Goal: Register for event/course

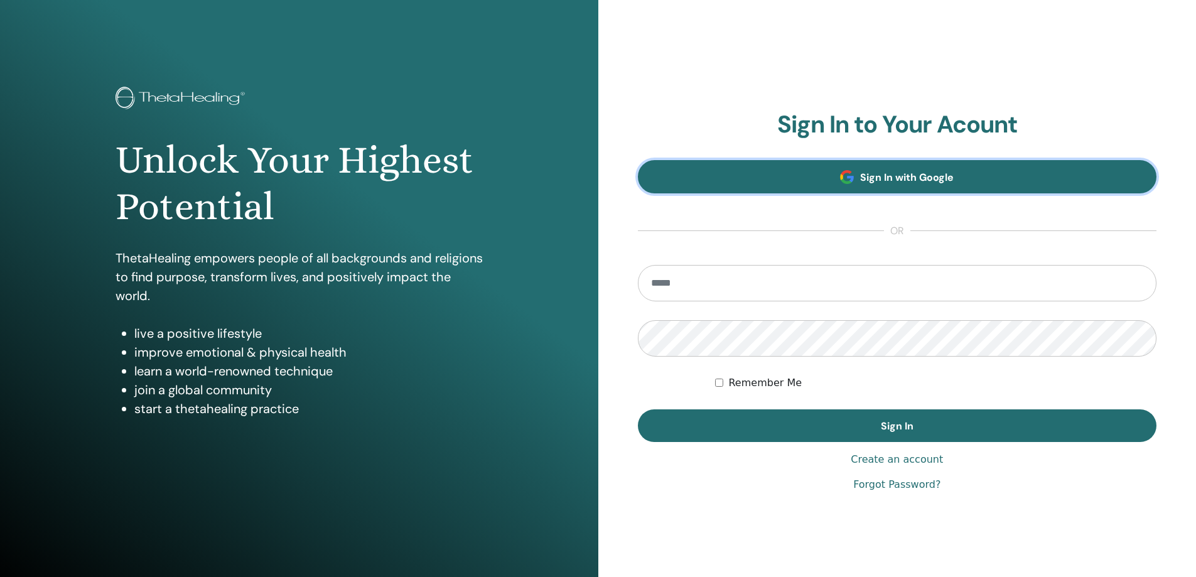
click at [863, 180] on span "Sign In with Google" at bounding box center [907, 177] width 94 height 13
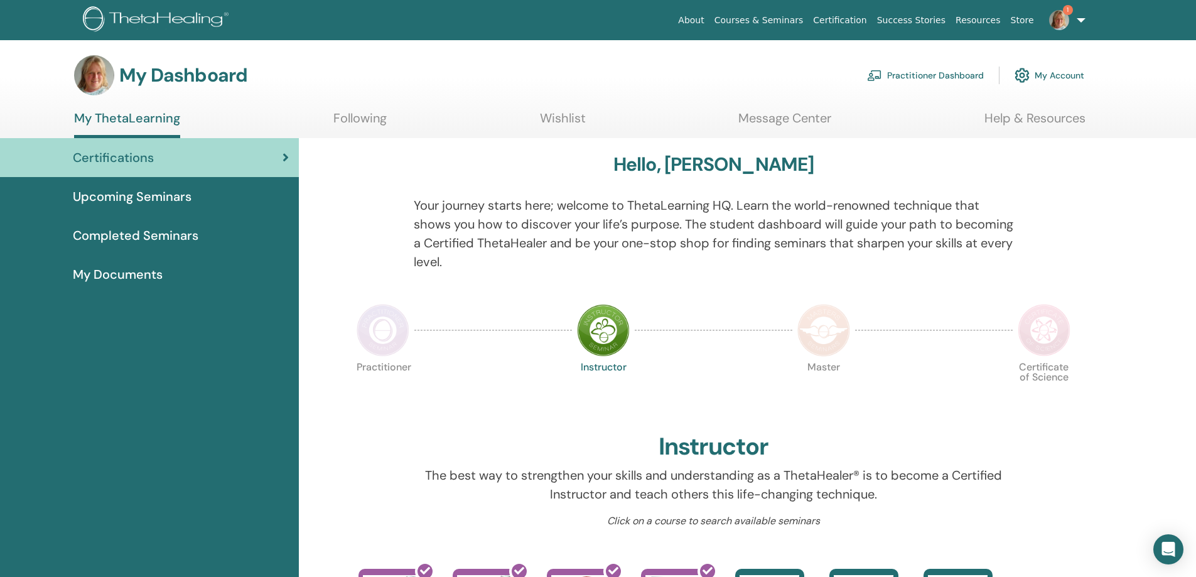
click at [134, 279] on span "My Documents" at bounding box center [118, 274] width 90 height 19
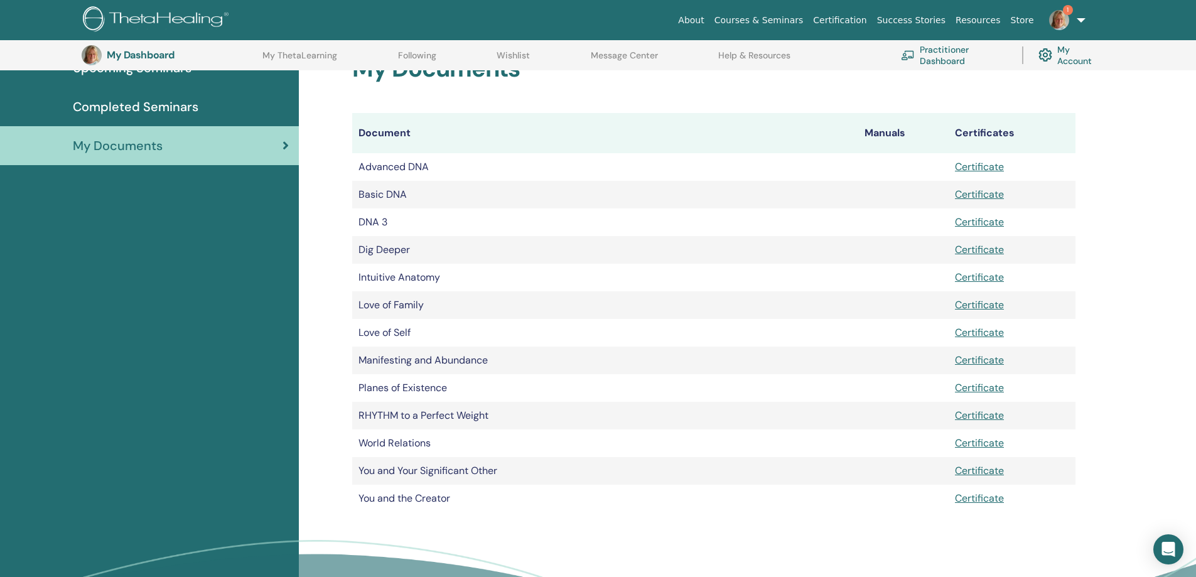
scroll to position [219, 0]
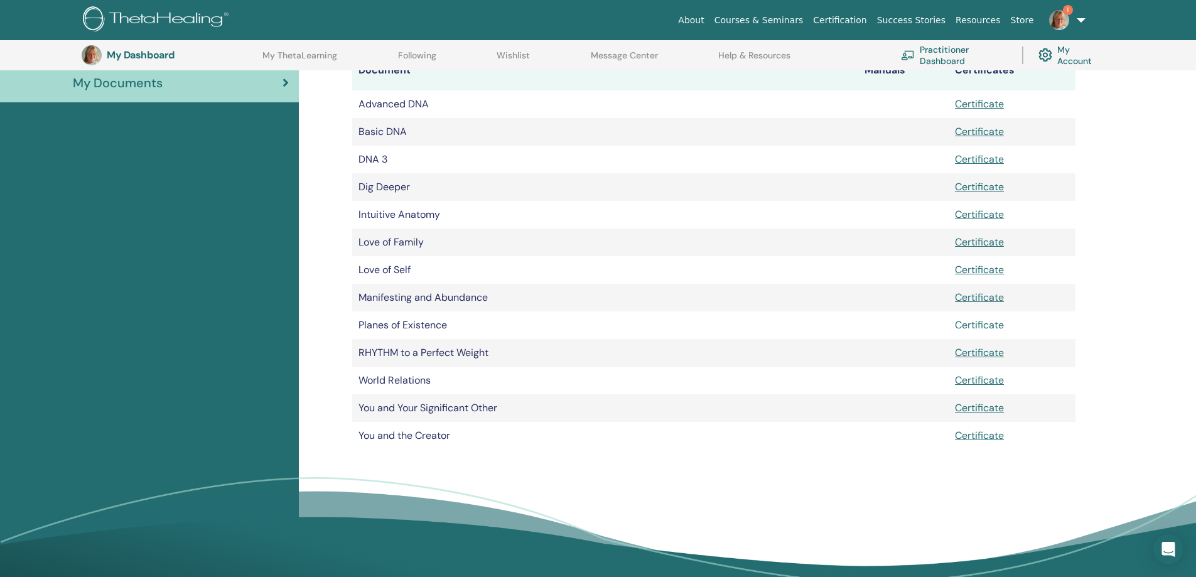
click at [972, 330] on link "Certificate" at bounding box center [979, 324] width 49 height 13
click at [976, 354] on link "Certificate" at bounding box center [979, 352] width 49 height 13
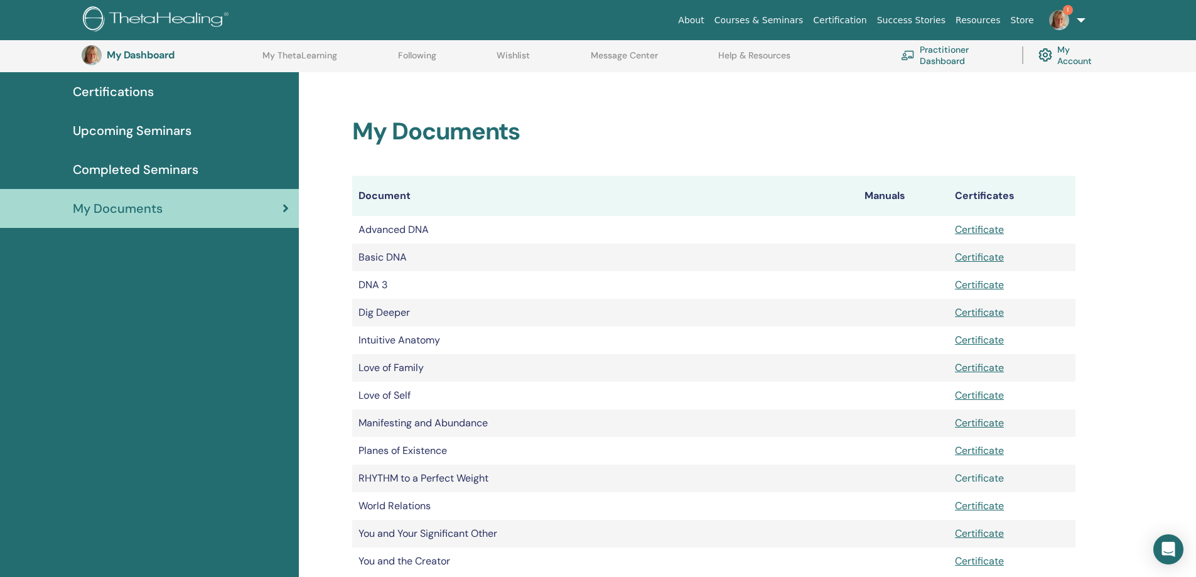
scroll to position [0, 0]
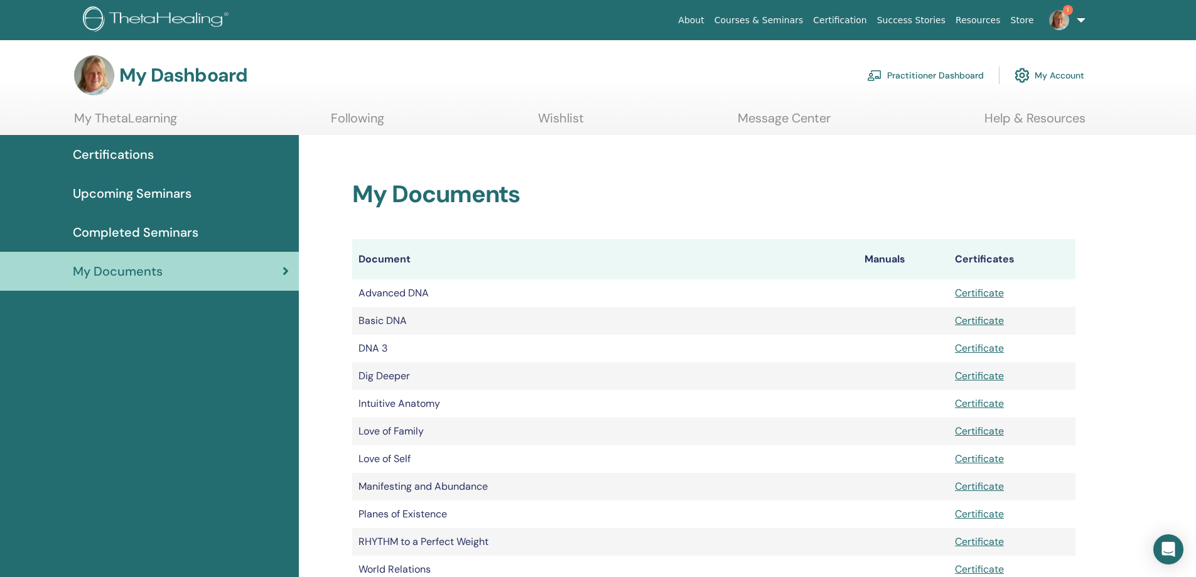
click at [149, 231] on span "Completed Seminars" at bounding box center [136, 232] width 126 height 19
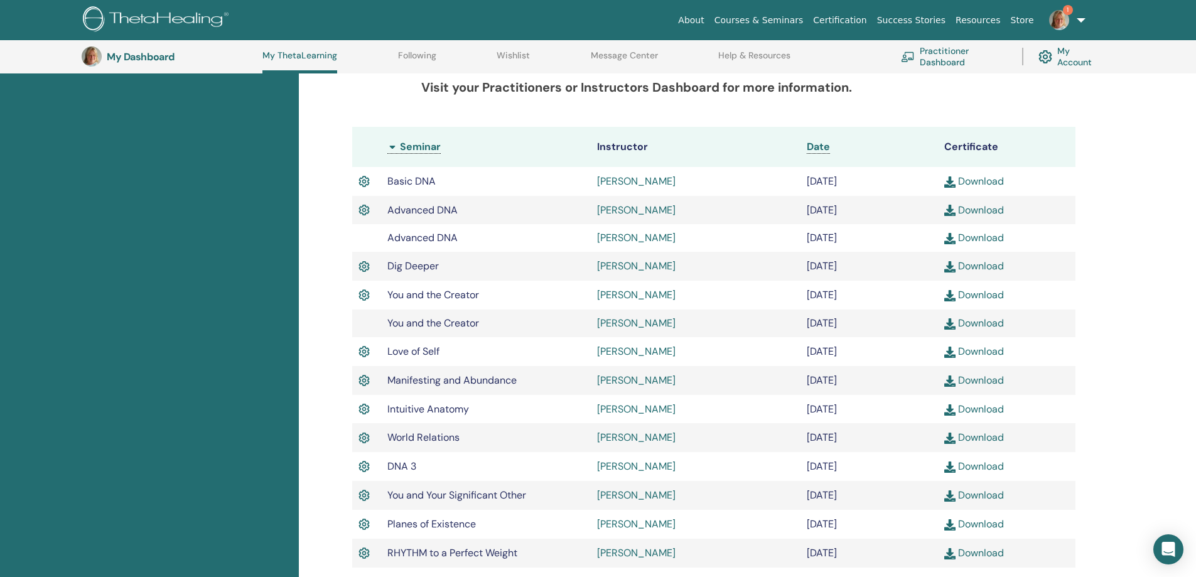
scroll to position [347, 0]
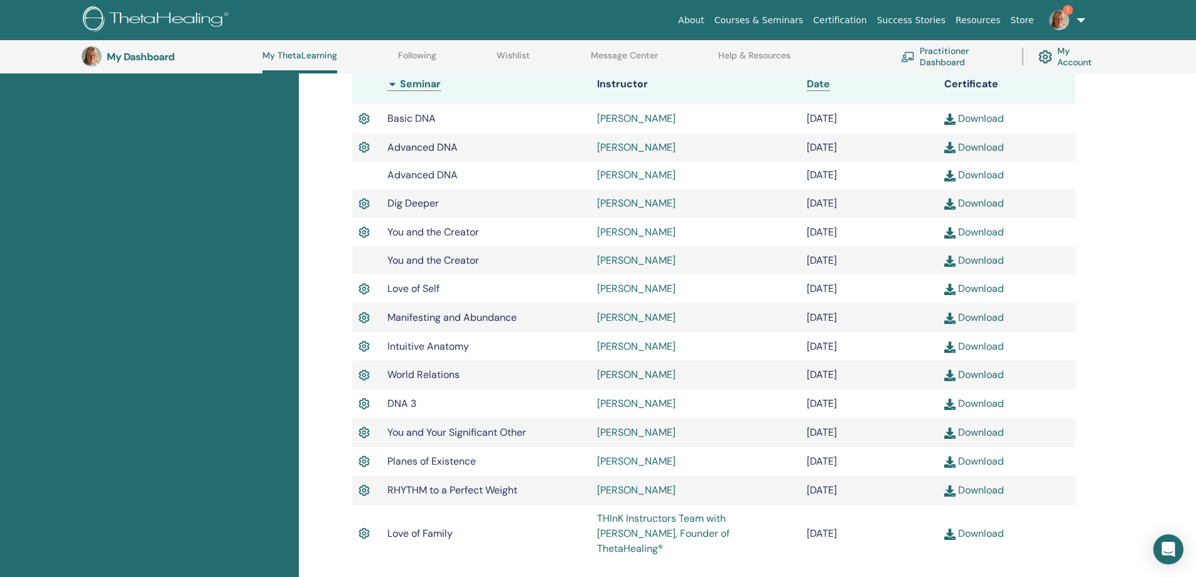
click at [753, 53] on link "Help & Resources" at bounding box center [754, 60] width 72 height 20
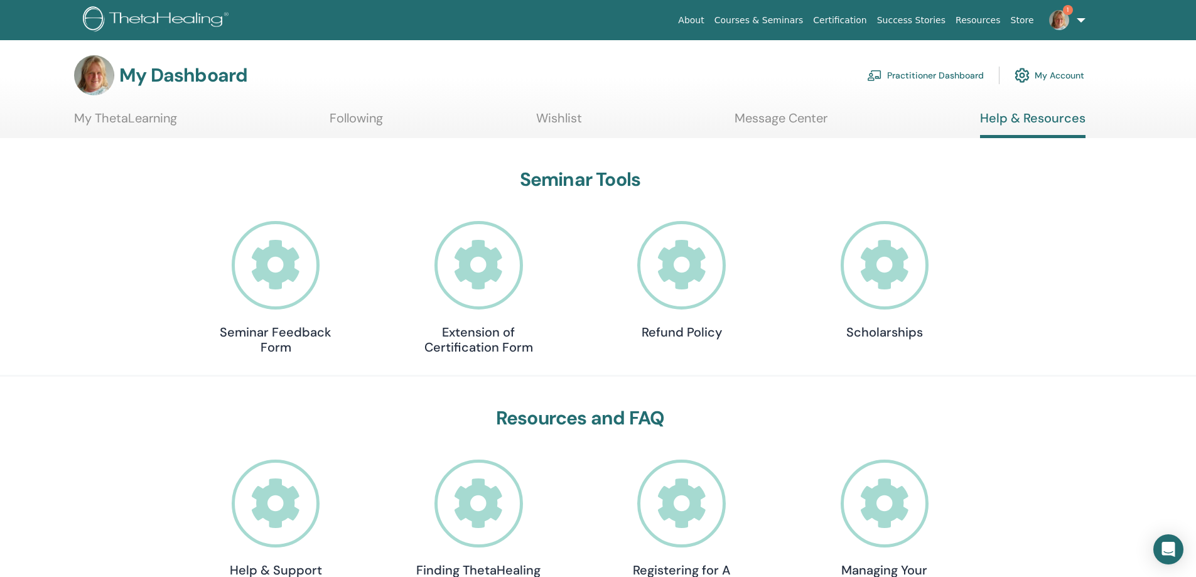
scroll to position [63, 0]
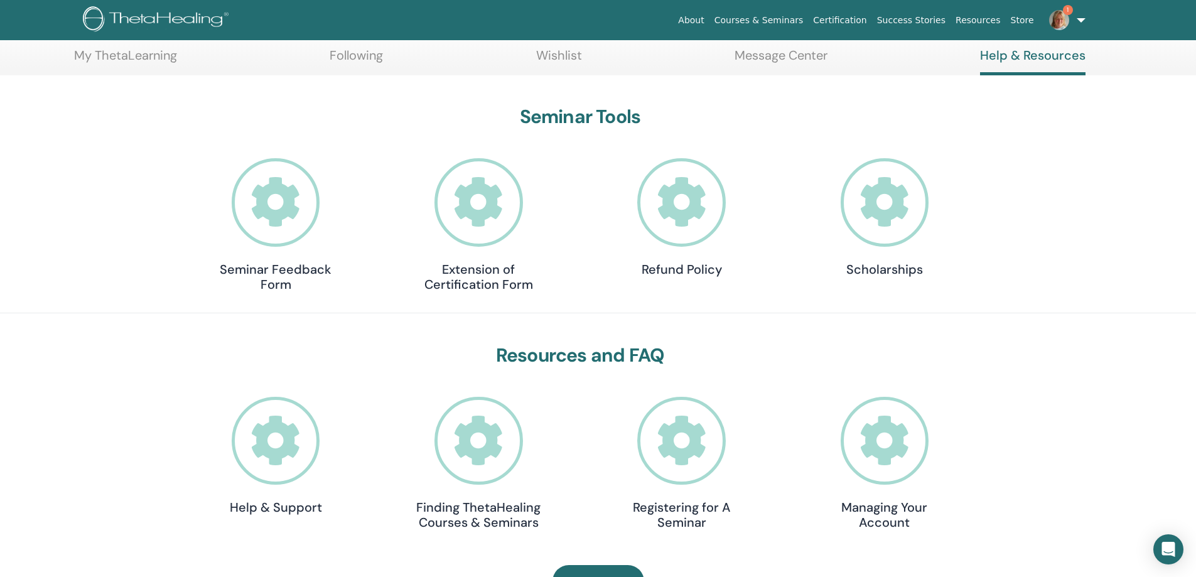
click at [500, 228] on icon at bounding box center [478, 202] width 89 height 89
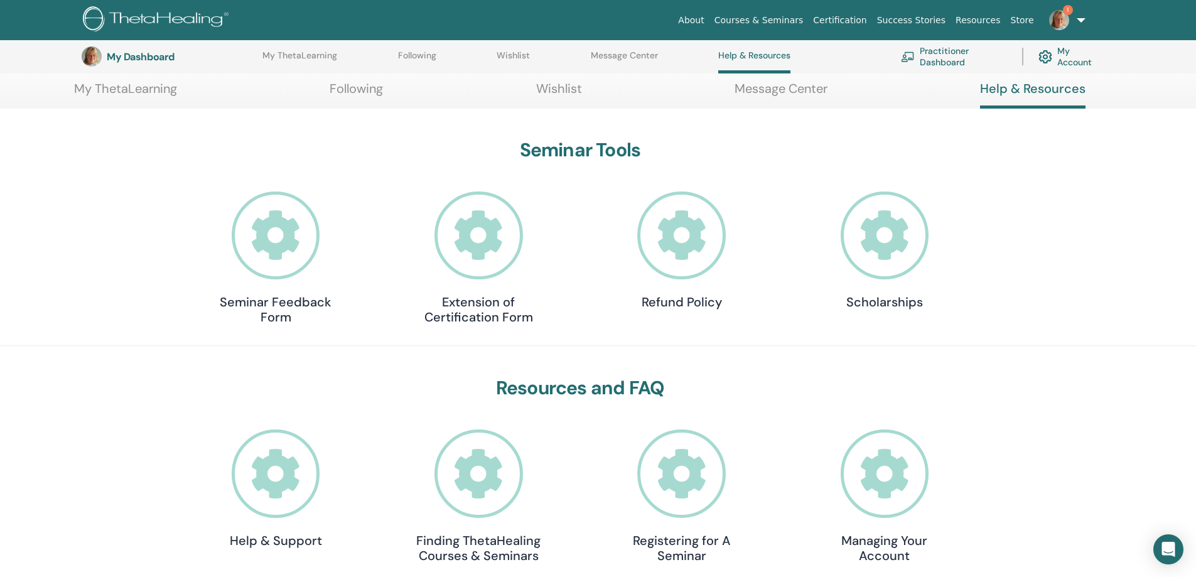
scroll to position [159, 0]
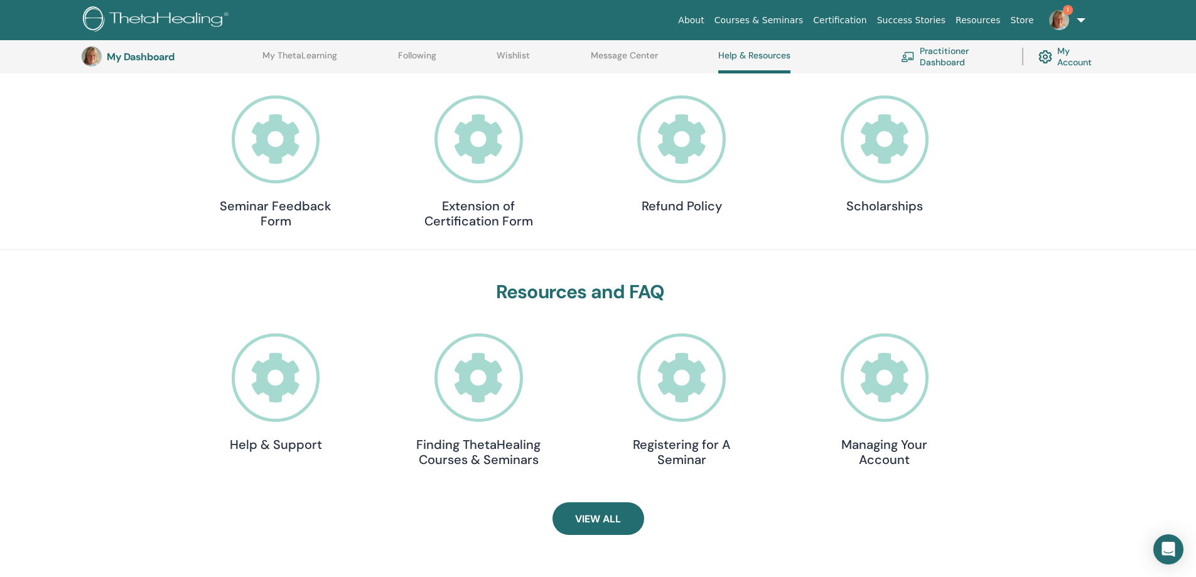
click at [293, 404] on icon at bounding box center [276, 377] width 89 height 89
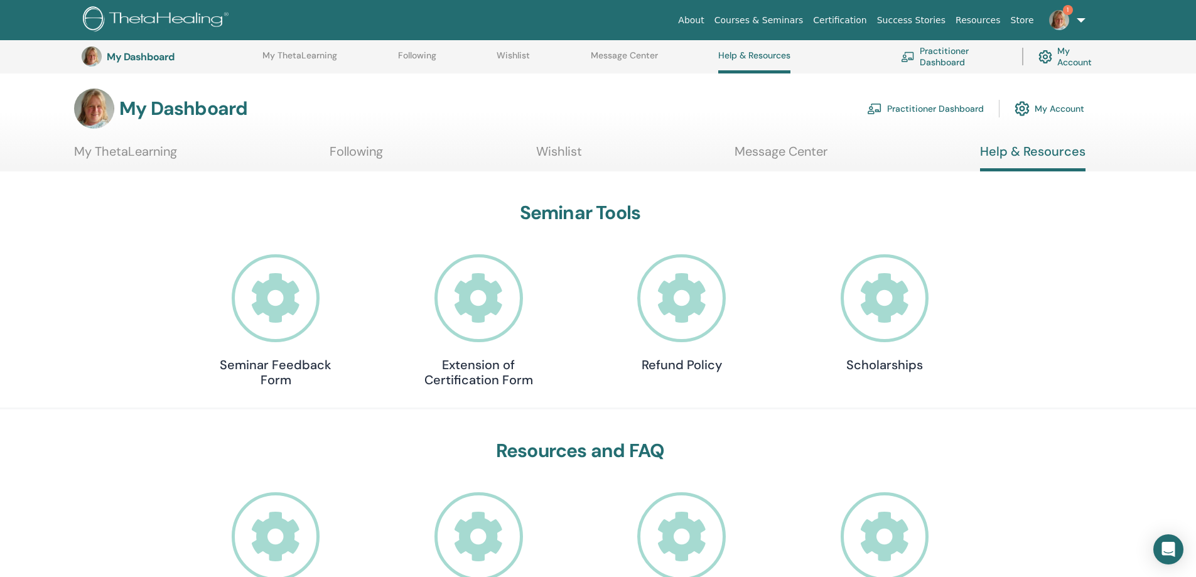
scroll to position [159, 0]
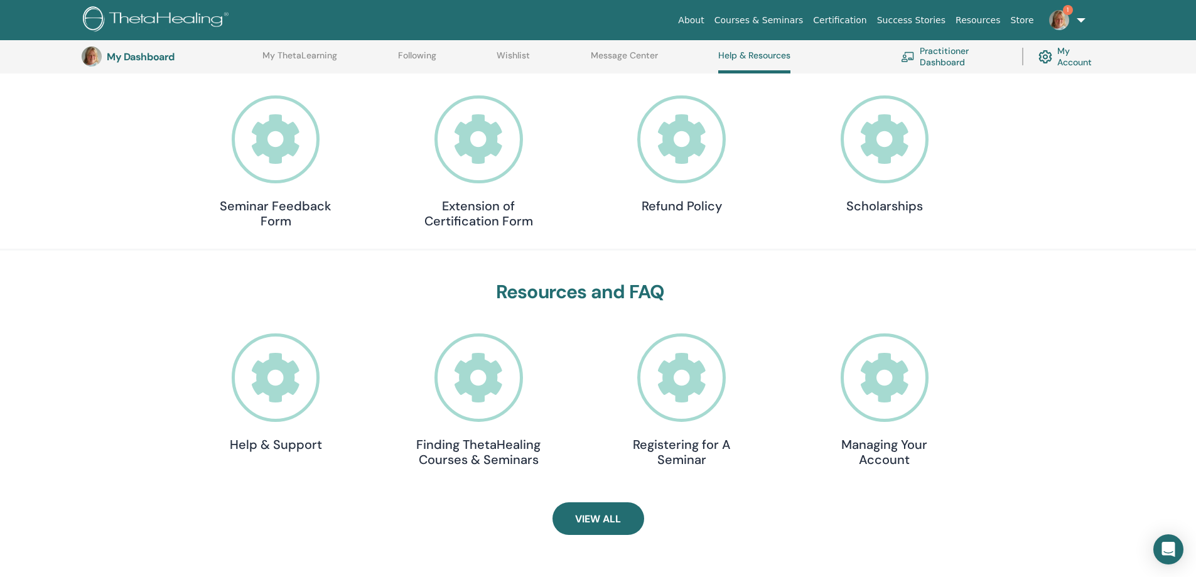
click at [948, 60] on link "Practitioner Dashboard" at bounding box center [954, 57] width 106 height 28
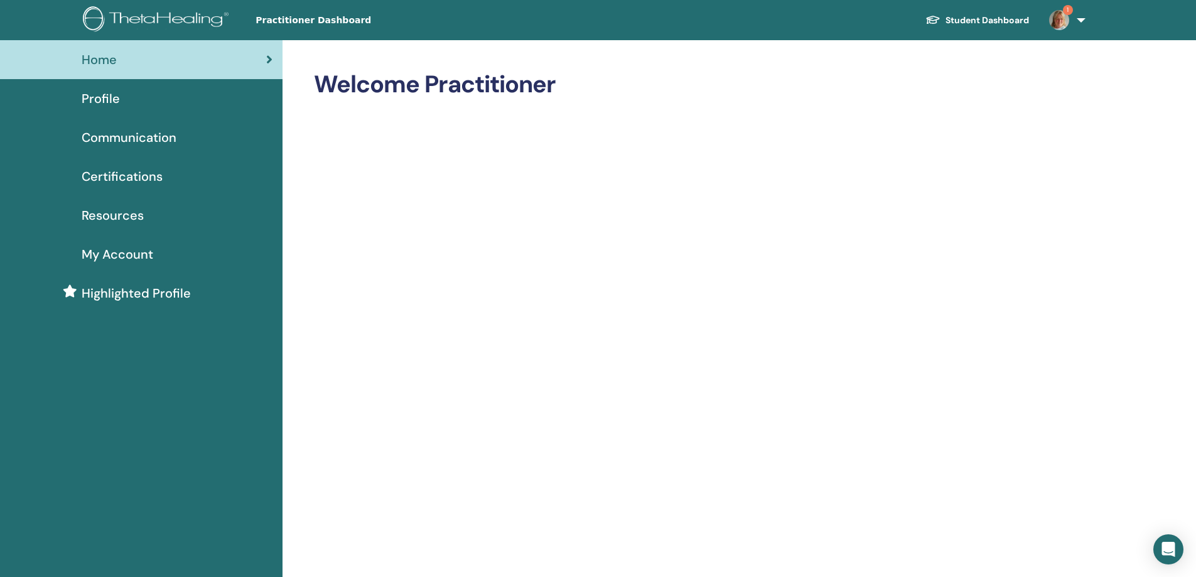
click at [114, 213] on span "Resources" at bounding box center [113, 215] width 62 height 19
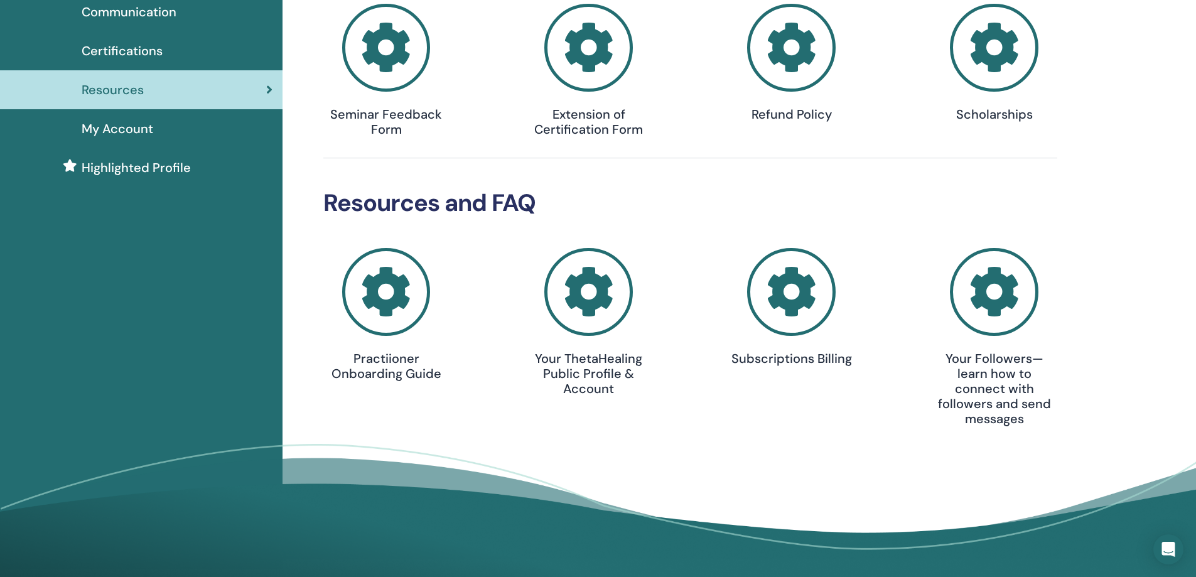
scroll to position [63, 0]
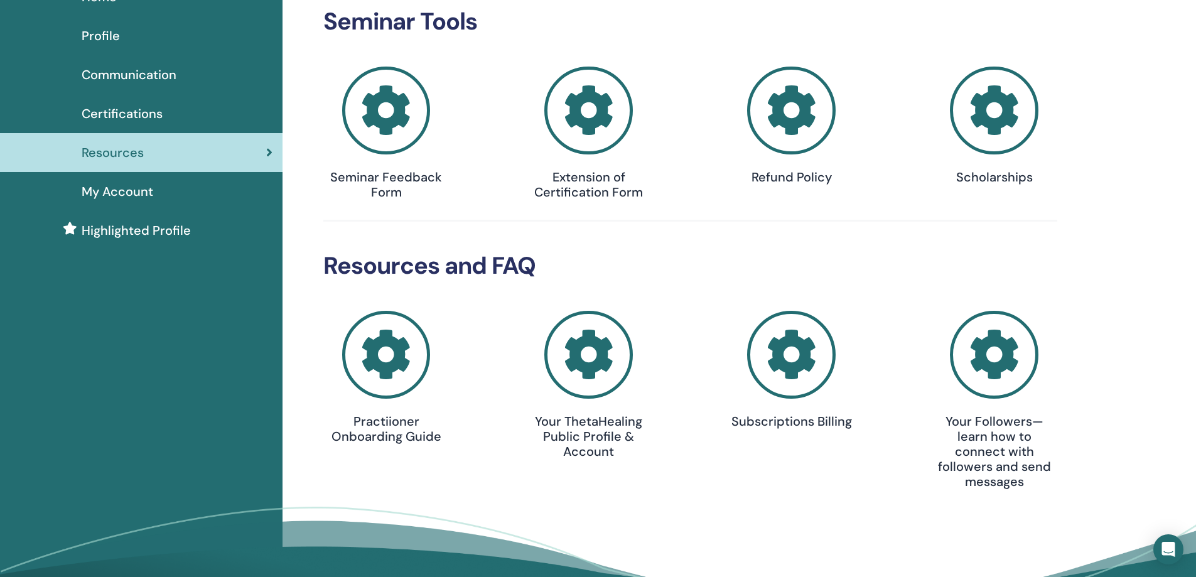
click at [105, 192] on span "My Account" at bounding box center [118, 191] width 72 height 19
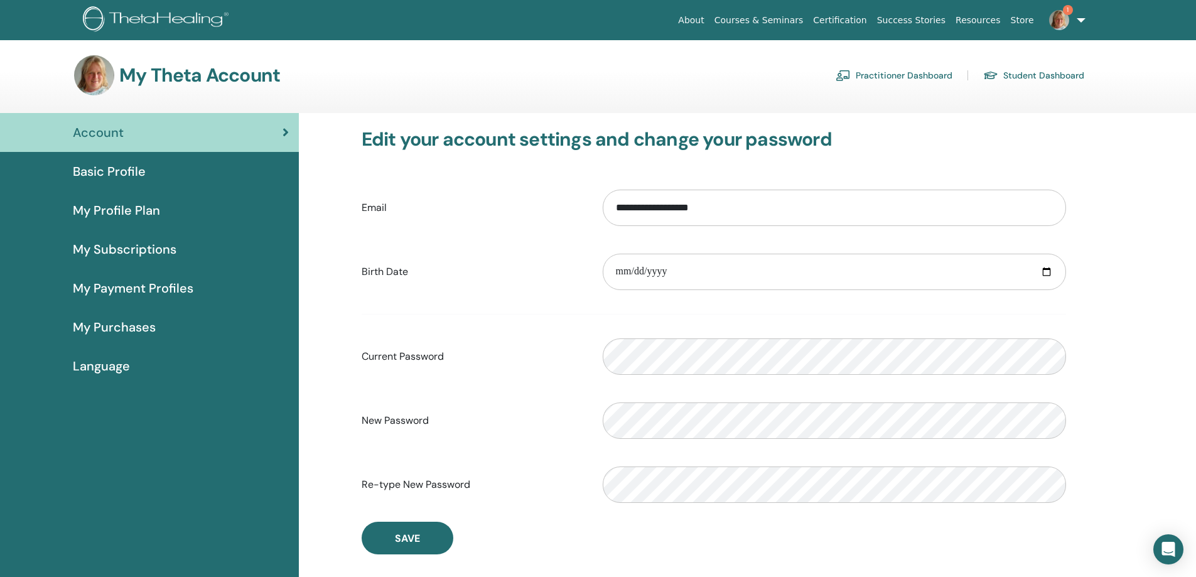
click at [116, 173] on span "Basic Profile" at bounding box center [109, 171] width 73 height 19
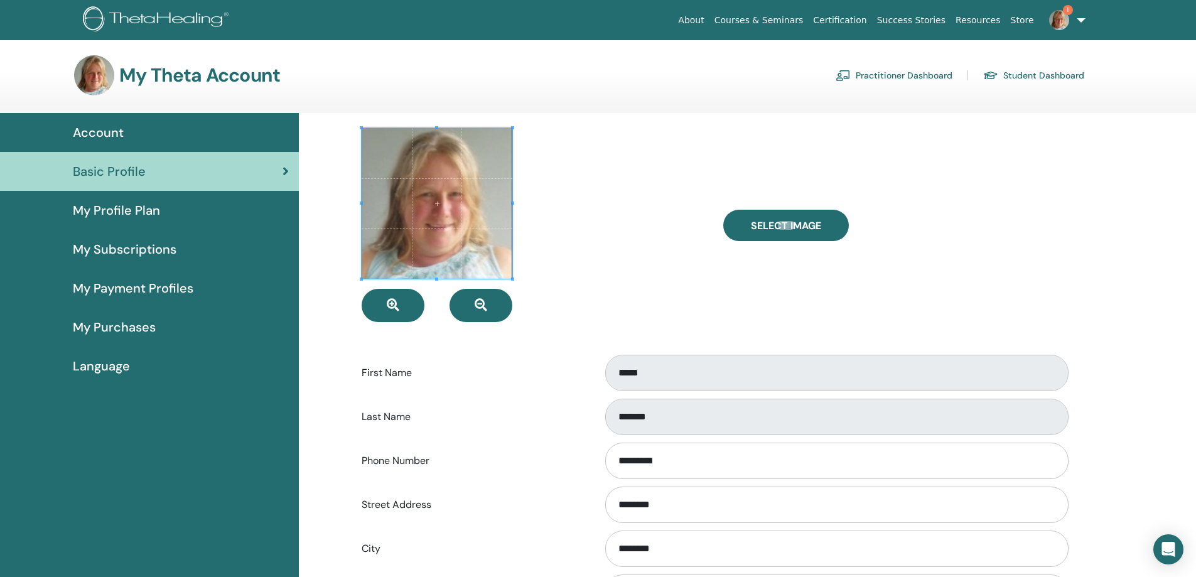
click at [115, 130] on span "Account" at bounding box center [98, 132] width 51 height 19
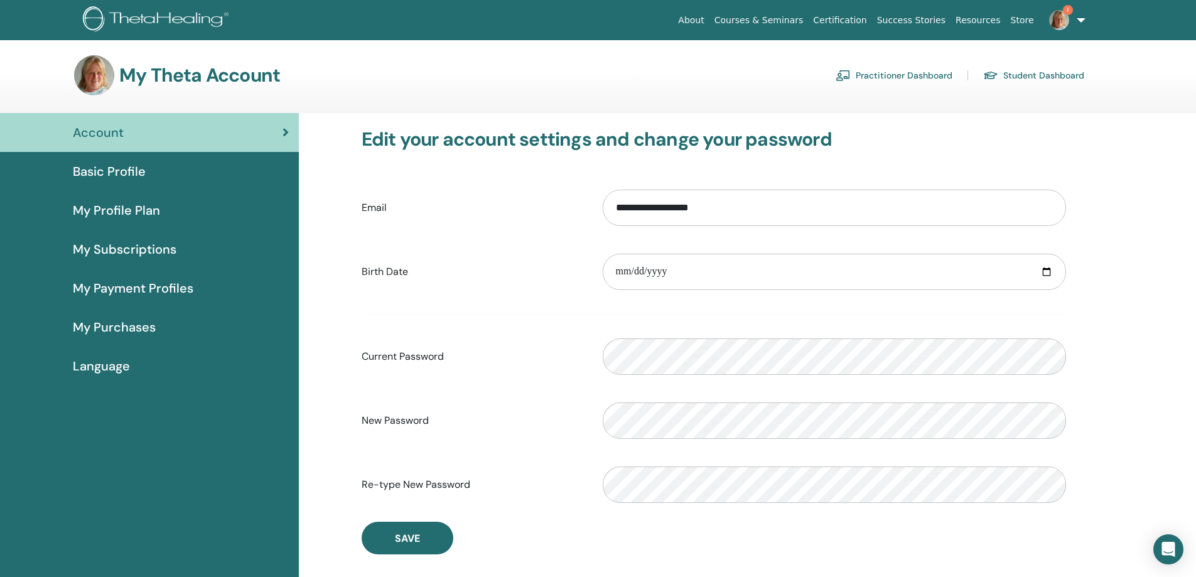
click at [783, 23] on link "Courses & Seminars" at bounding box center [758, 20] width 99 height 23
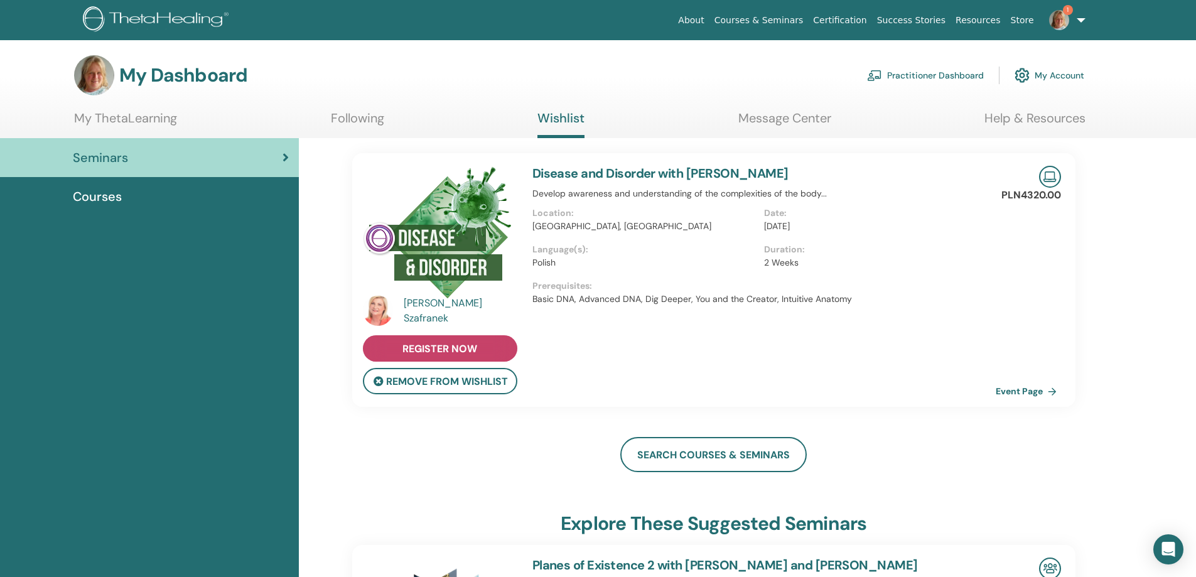
click at [468, 353] on span "register now" at bounding box center [439, 348] width 75 height 13
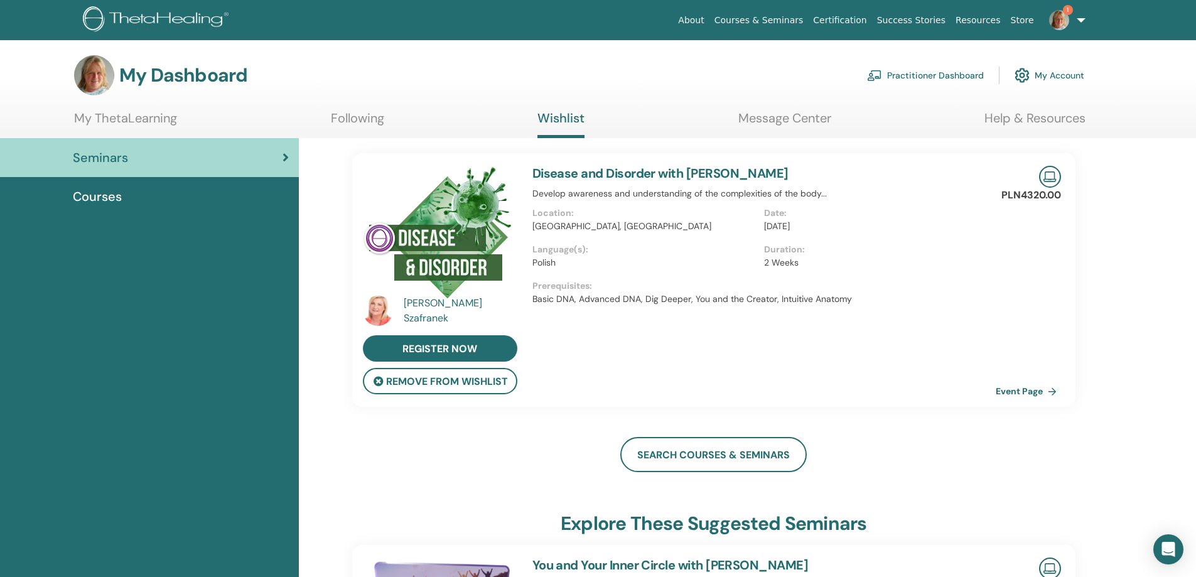
click at [110, 198] on span "Courses" at bounding box center [97, 196] width 49 height 19
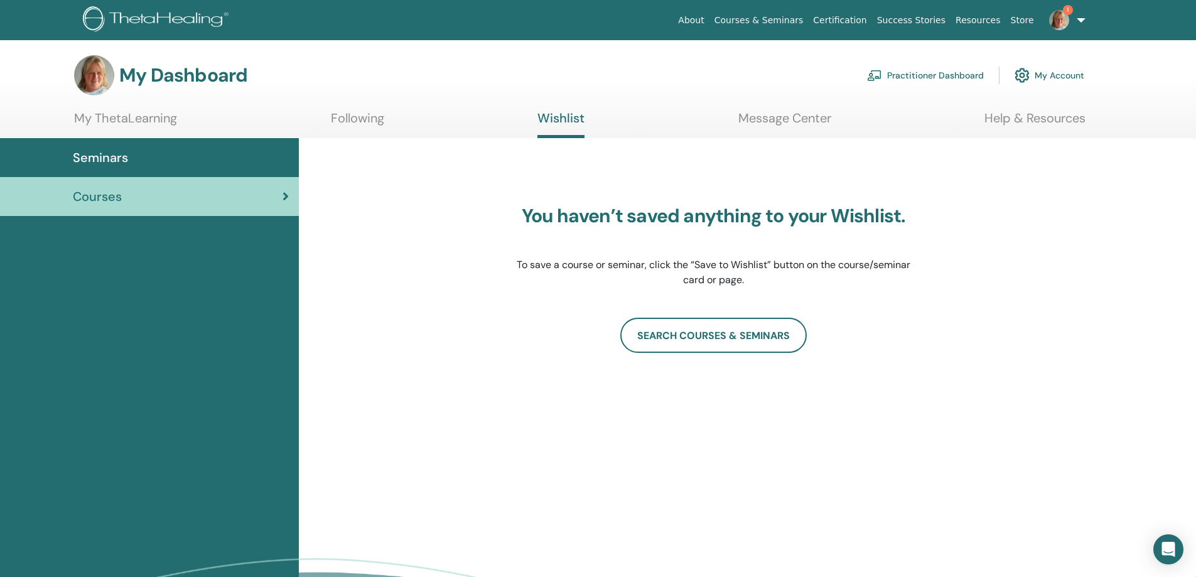
click at [116, 158] on span "Seminars" at bounding box center [100, 157] width 55 height 19
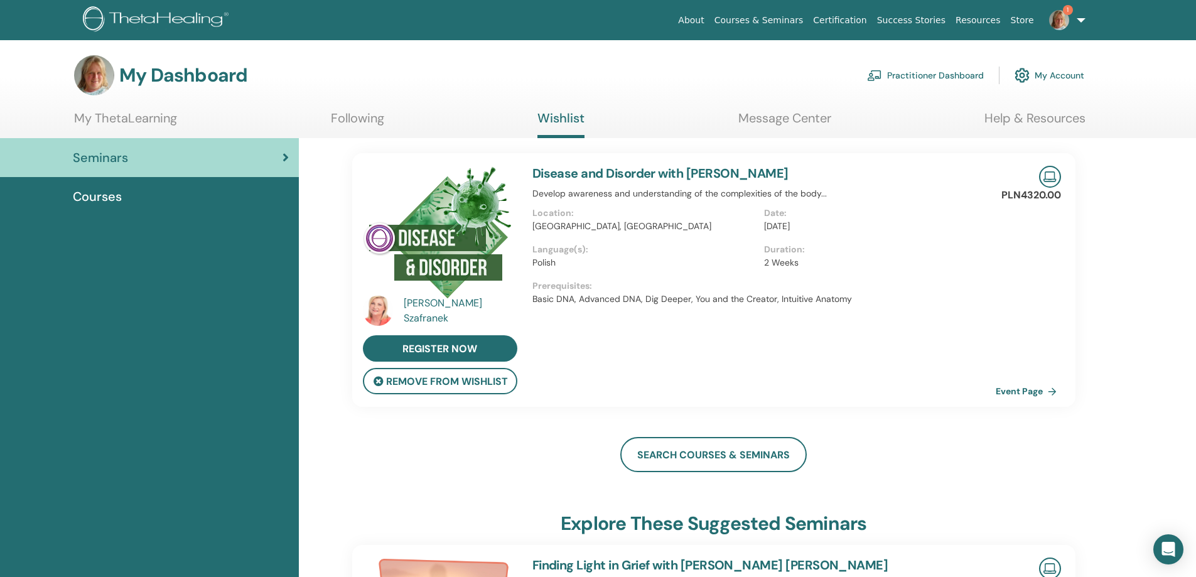
click at [1001, 23] on link "Resources" at bounding box center [978, 20] width 55 height 23
